Goal: Information Seeking & Learning: Understand process/instructions

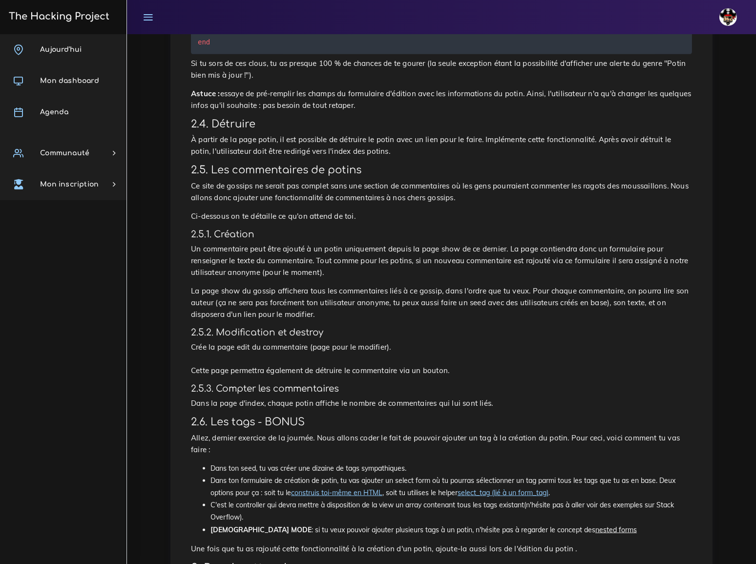
scroll to position [1130, 0]
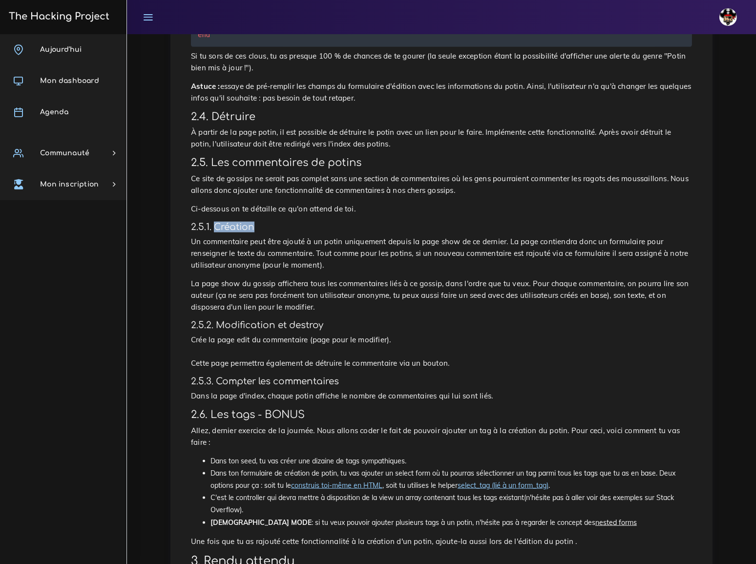
drag, startPoint x: 214, startPoint y: 154, endPoint x: 258, endPoint y: 153, distance: 44.0
click at [258, 222] on h4 "2.5.1. Création" at bounding box center [441, 227] width 501 height 11
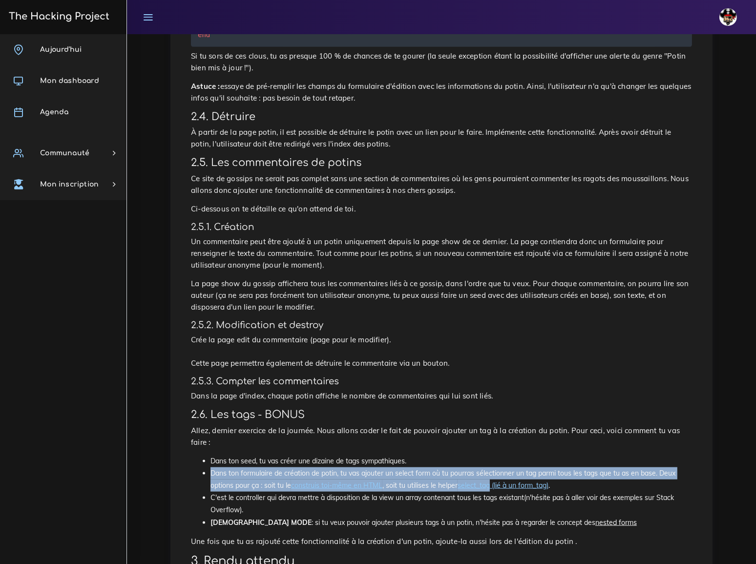
drag, startPoint x: 210, startPoint y: 371, endPoint x: 493, endPoint y: 387, distance: 282.6
click at [493, 467] on li "Dans ton formulaire de création de potin, tu vas ajouter un select form où tu p…" at bounding box center [450, 479] width 481 height 24
copy li "Dans ton formulaire de création de potin, tu vas ajouter un select form où tu p…"
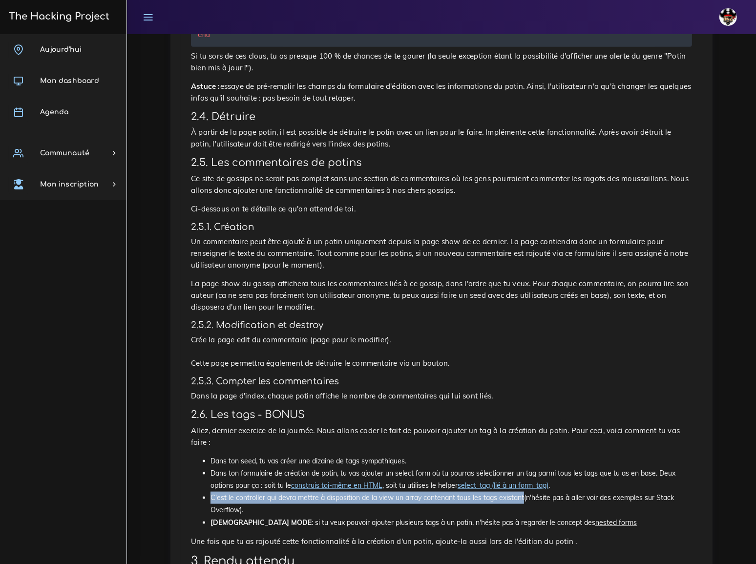
drag, startPoint x: 210, startPoint y: 395, endPoint x: 523, endPoint y: 398, distance: 313.4
click at [523, 492] on li "C'est le controller qui devra mettre à disposition de la view un array contenan…" at bounding box center [450, 504] width 481 height 24
copy li "C'est le controller qui devra mettre à disposition de la view un array contenan…"
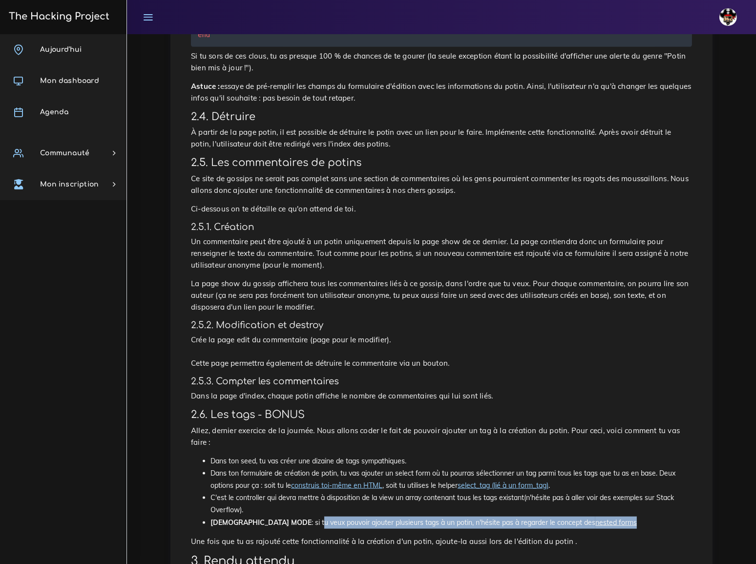
drag, startPoint x: 259, startPoint y: 419, endPoint x: 580, endPoint y: 421, distance: 320.7
click at [580, 516] on li "GOD MODE : si tu veux pouvoir ajouter plusieurs tags à un potin, n'hésite pas à…" at bounding box center [450, 522] width 481 height 12
copy li "tu veux pouvoir ajouter plusieurs tags à un potin, n'hésite pas à regarder le c…"
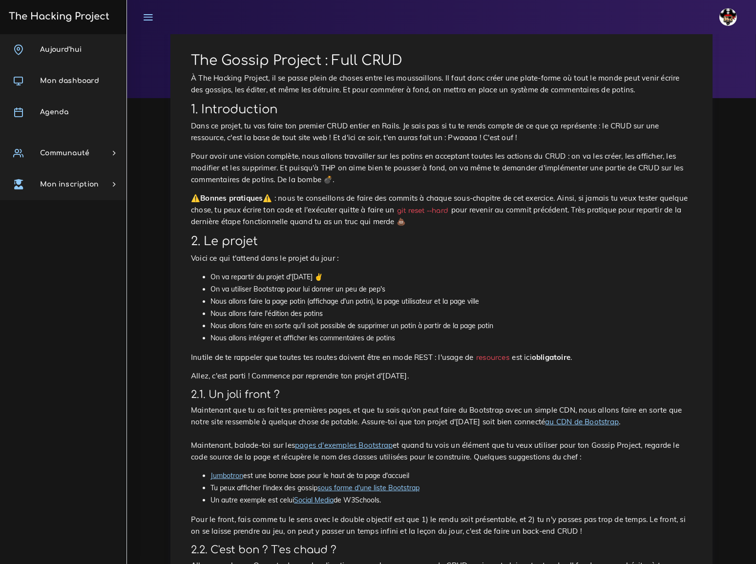
scroll to position [0, 0]
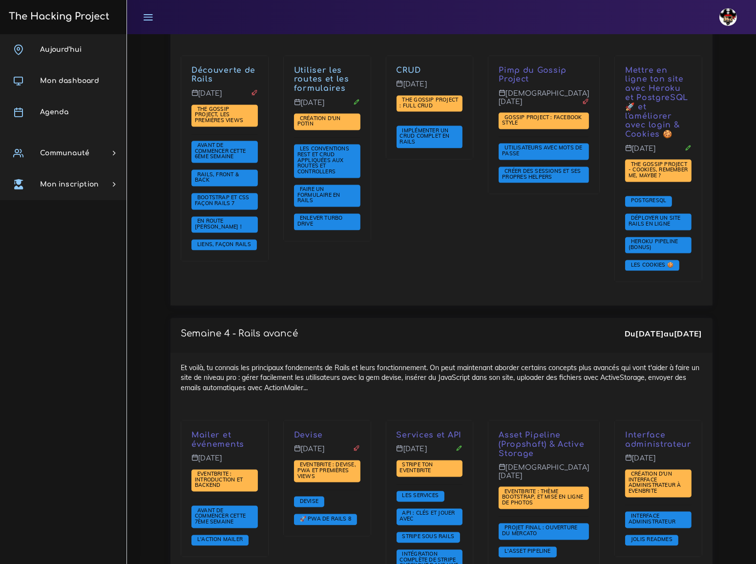
scroll to position [1997, 0]
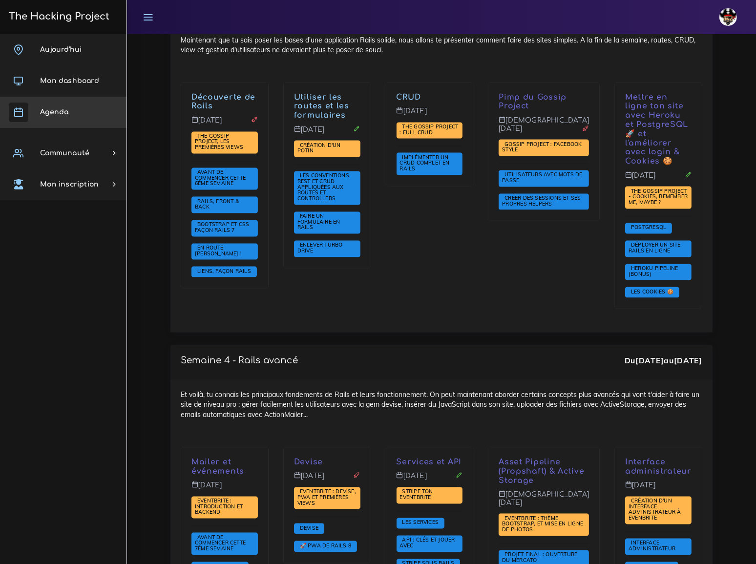
click at [64, 107] on link "Agenda" at bounding box center [63, 112] width 126 height 31
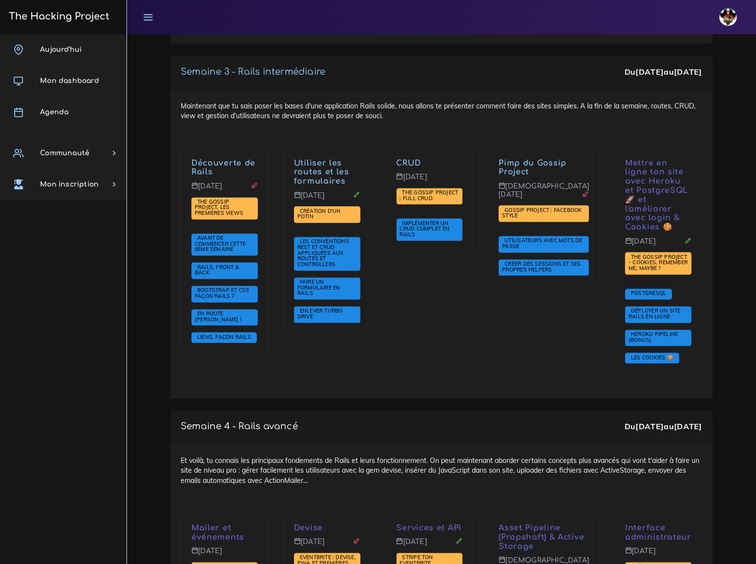
scroll to position [1953, 0]
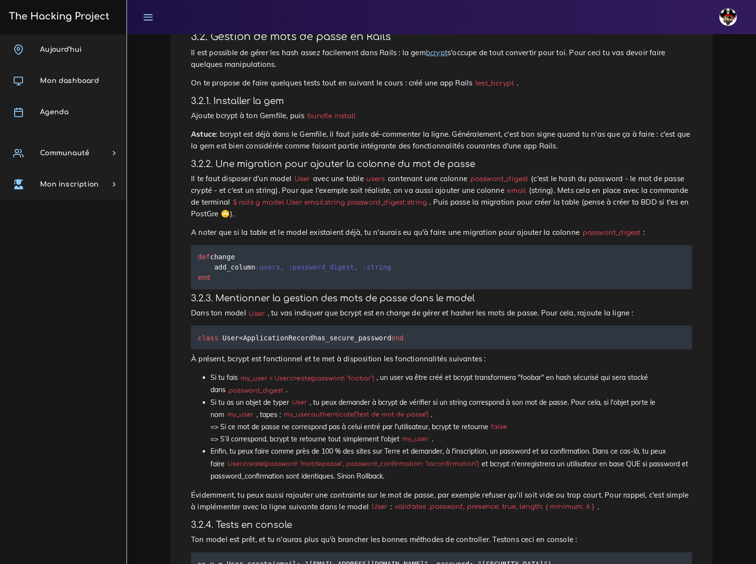
scroll to position [843, 0]
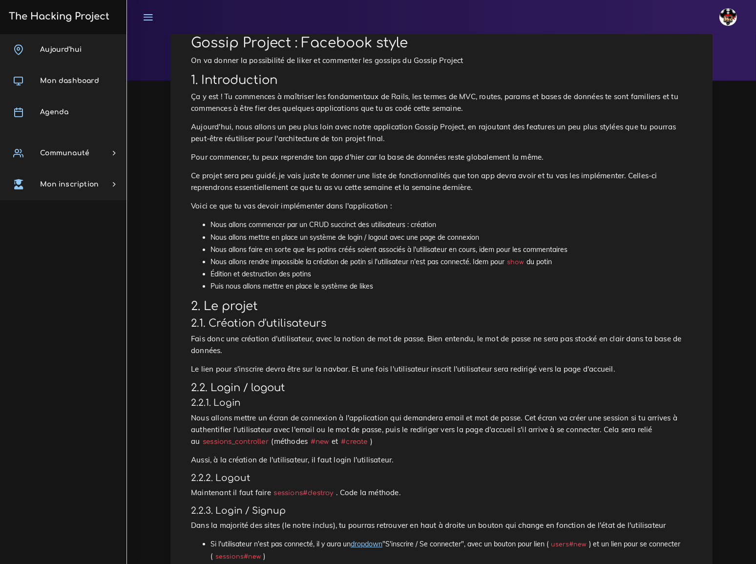
scroll to position [88, 0]
